Goal: Task Accomplishment & Management: Use online tool/utility

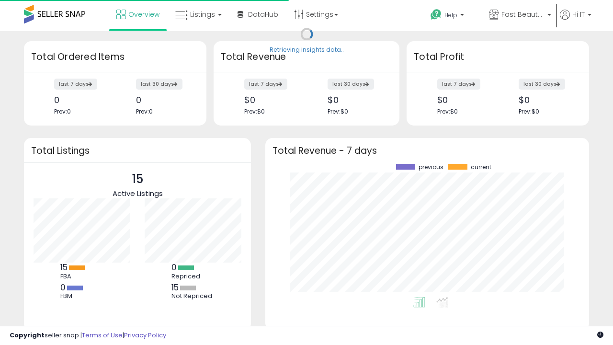
scroll to position [133, 304]
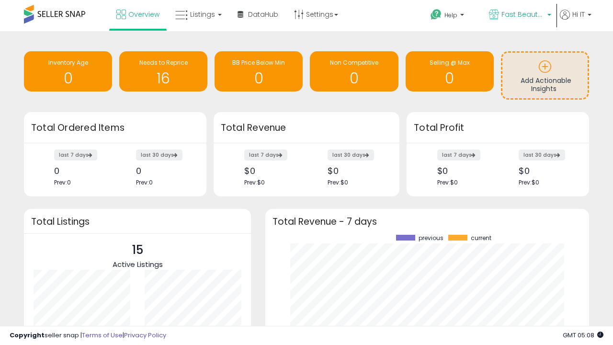
click at [519, 15] on span "Fast Beauty ([GEOGRAPHIC_DATA])" at bounding box center [522, 15] width 43 height 10
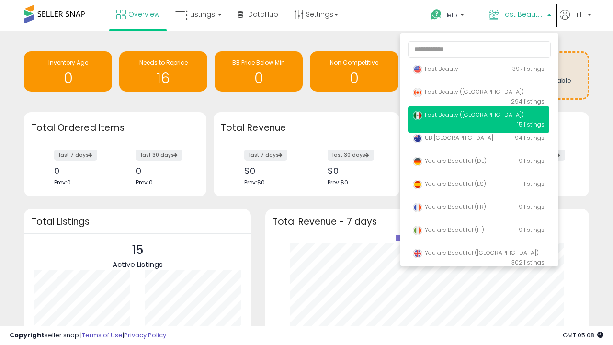
click at [478, 231] on span "You are Beautiful (IT)" at bounding box center [448, 229] width 71 height 8
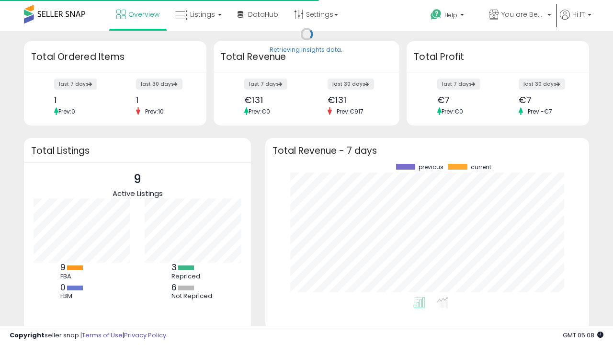
scroll to position [133, 304]
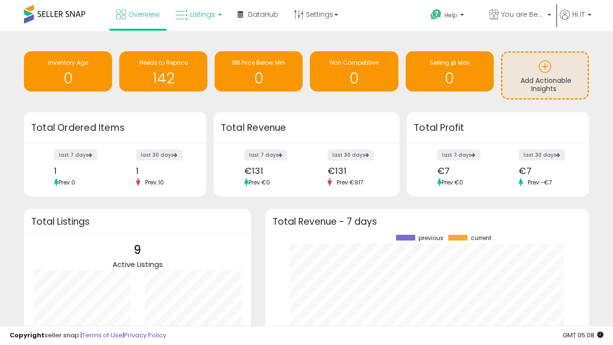
click at [197, 14] on span "Listings" at bounding box center [202, 15] width 25 height 10
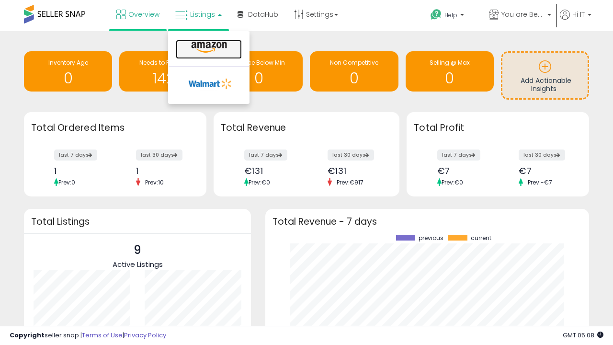
click at [208, 47] on icon at bounding box center [209, 47] width 42 height 12
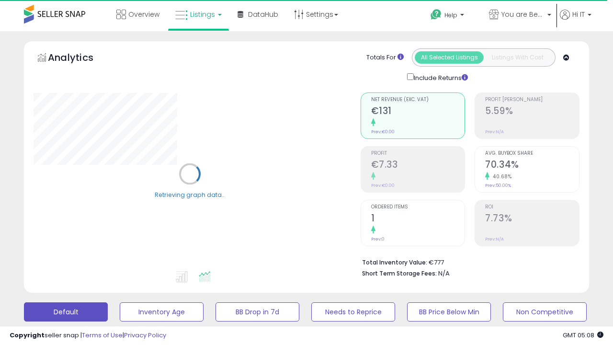
scroll to position [186, 0]
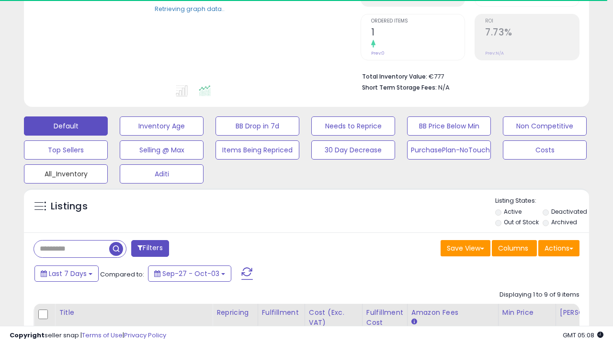
click at [66, 172] on button "All_Inventory" at bounding box center [66, 173] width 84 height 19
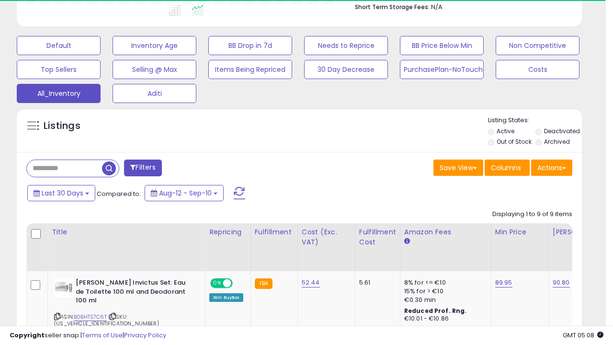
scroll to position [0, 0]
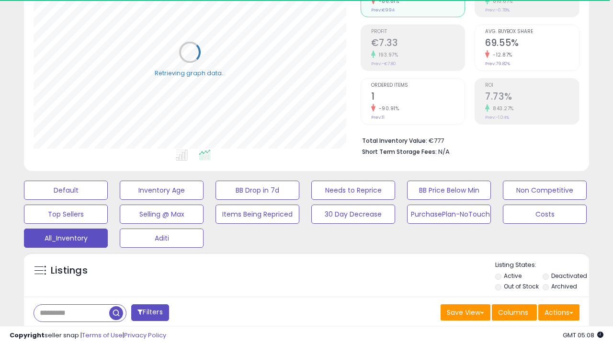
click at [68, 333] on span "Last 30 Days" at bounding box center [70, 338] width 42 height 10
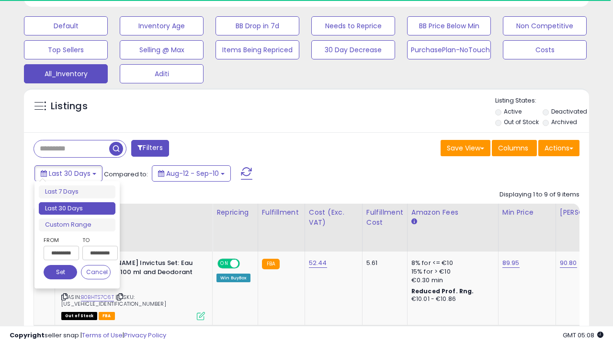
click at [77, 208] on li "Last 30 Days" at bounding box center [77, 208] width 77 height 13
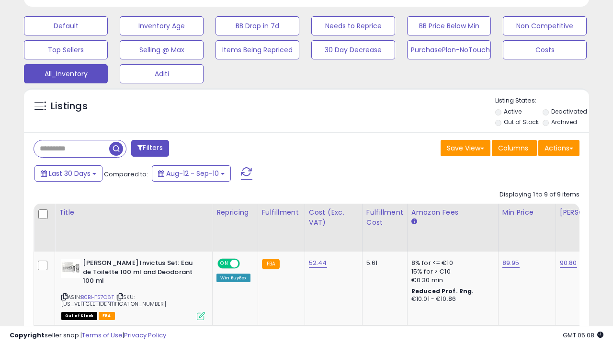
scroll to position [196, 326]
click at [559, 147] on button "Actions" at bounding box center [558, 148] width 41 height 16
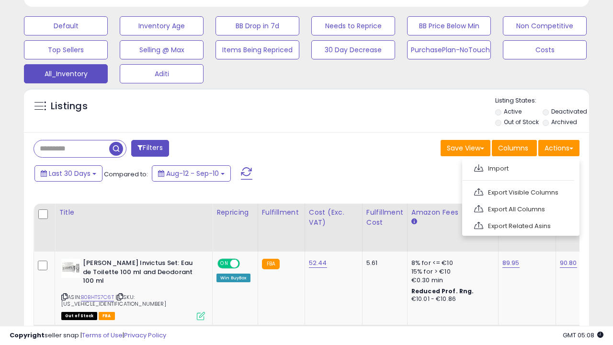
click at [519, 208] on link "Export All Columns" at bounding box center [519, 208] width 105 height 15
